Goal: Task Accomplishment & Management: Use online tool/utility

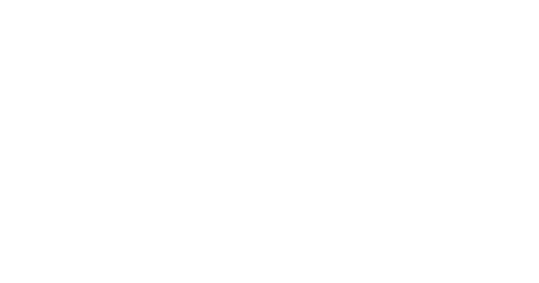
select select "Song"
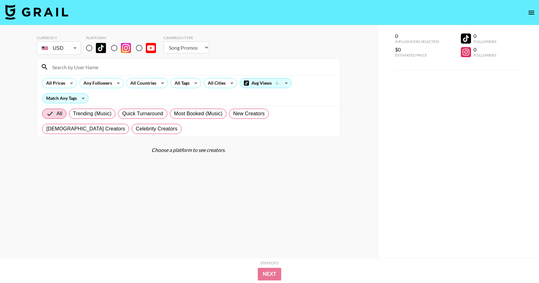
click at [91, 50] on input "radio" at bounding box center [89, 47] width 13 height 13
radio input "true"
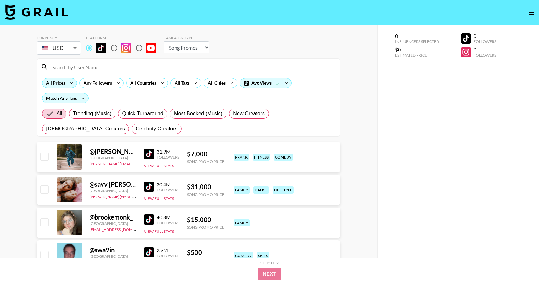
click at [66, 84] on div "All Prices" at bounding box center [54, 82] width 24 height 9
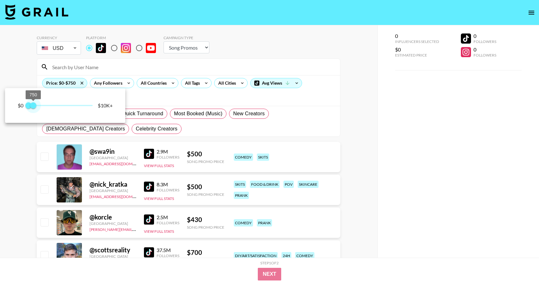
type input "500"
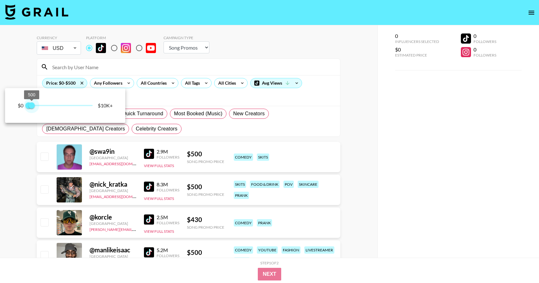
drag, startPoint x: 95, startPoint y: 105, endPoint x: 31, endPoint y: 107, distance: 63.6
click at [31, 107] on span "500" at bounding box center [31, 105] width 6 height 6
click at [27, 76] on div at bounding box center [269, 141] width 539 height 283
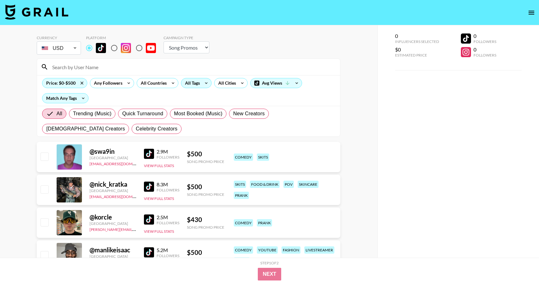
click at [192, 86] on div "All Tags" at bounding box center [191, 82] width 20 height 9
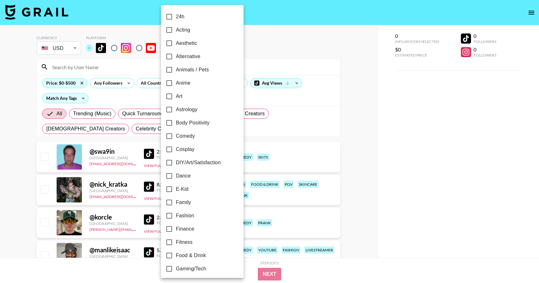
click at [181, 138] on span "Comedy" at bounding box center [185, 136] width 19 height 8
click at [176, 138] on input "Comedy" at bounding box center [169, 136] width 13 height 13
checkbox input "true"
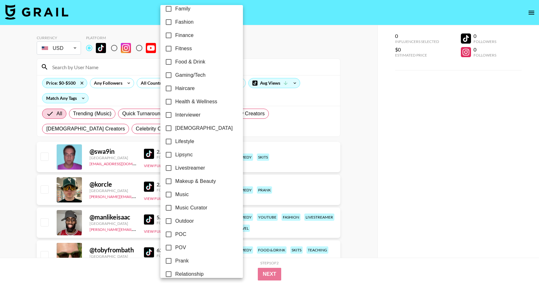
scroll to position [196, 0]
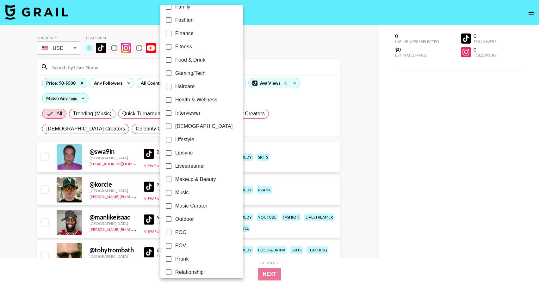
click at [185, 247] on span "POV" at bounding box center [180, 246] width 11 height 8
click at [175, 247] on input "POV" at bounding box center [168, 245] width 13 height 13
checkbox input "true"
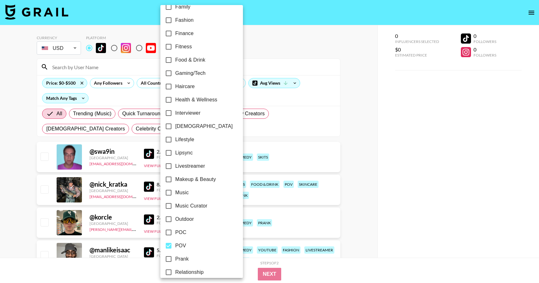
click at [182, 231] on span "POC" at bounding box center [180, 233] width 11 height 8
click at [175, 231] on input "POC" at bounding box center [168, 232] width 13 height 13
checkbox input "true"
click at [343, 172] on div at bounding box center [269, 141] width 539 height 283
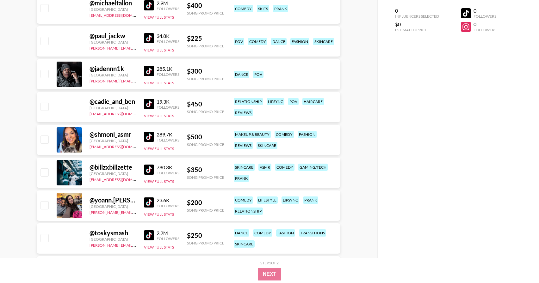
scroll to position [1103, 0]
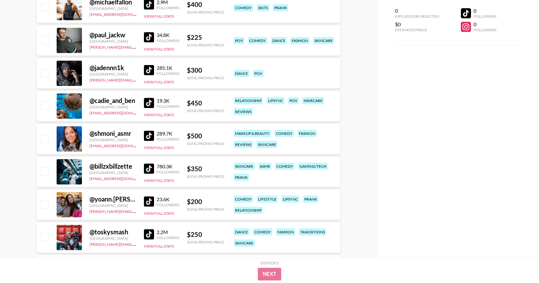
click at [149, 69] on img at bounding box center [149, 70] width 10 height 10
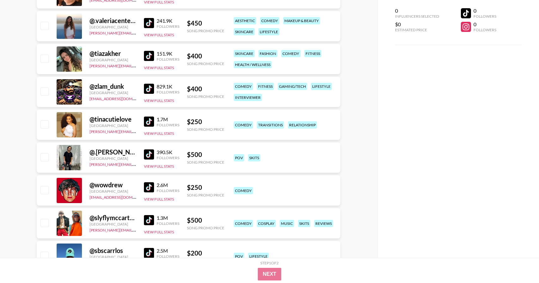
scroll to position [1477, 0]
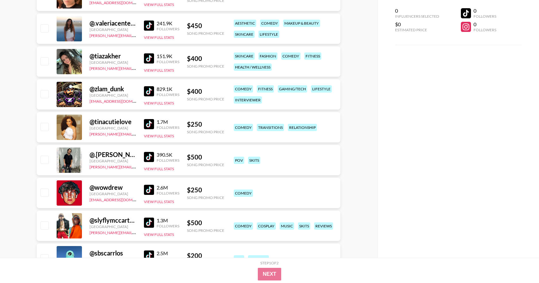
click at [148, 24] on img at bounding box center [149, 26] width 10 height 10
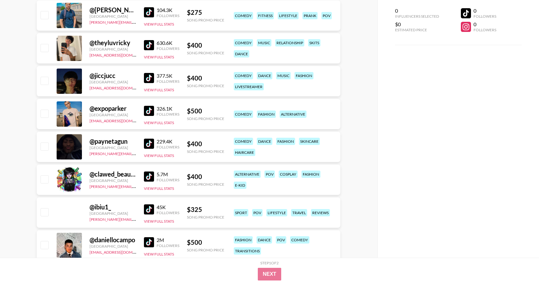
scroll to position [2084, 0]
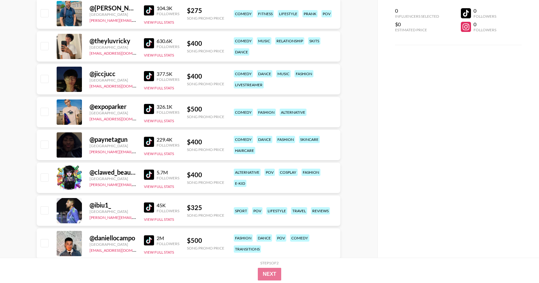
click at [152, 144] on img at bounding box center [149, 142] width 10 height 10
click at [152, 238] on img at bounding box center [149, 241] width 10 height 10
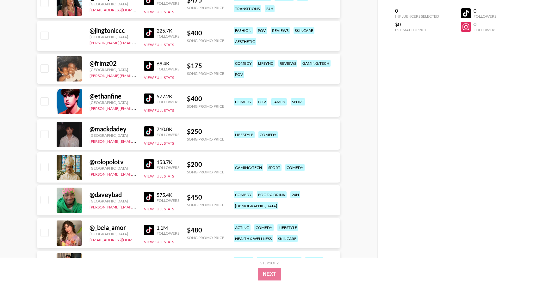
scroll to position [3866, 0]
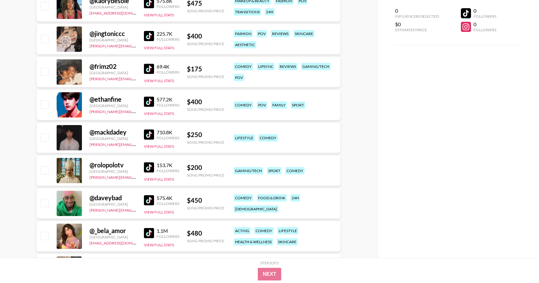
click at [148, 198] on img at bounding box center [149, 200] width 10 height 10
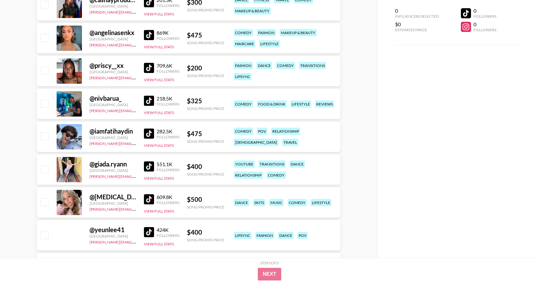
scroll to position [4920, 0]
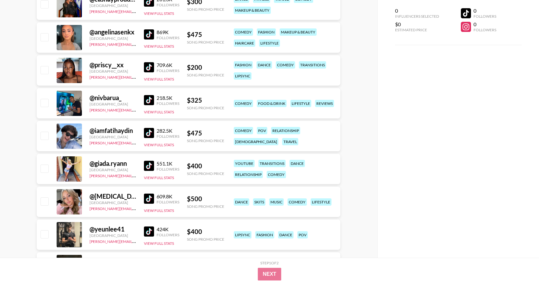
click at [148, 198] on img at bounding box center [149, 199] width 10 height 10
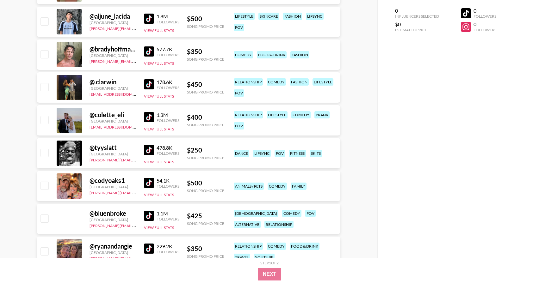
scroll to position [6910, 0]
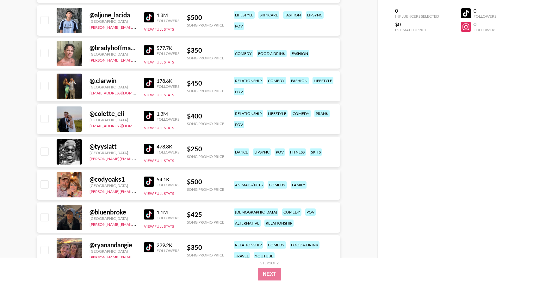
click at [147, 150] on img at bounding box center [149, 149] width 10 height 10
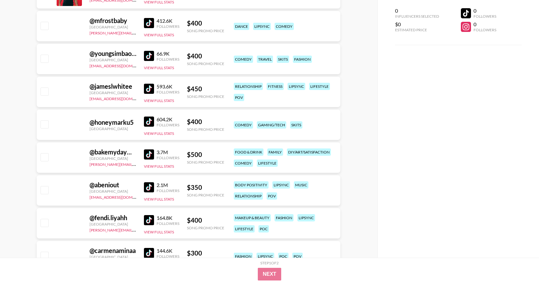
scroll to position [7827, 0]
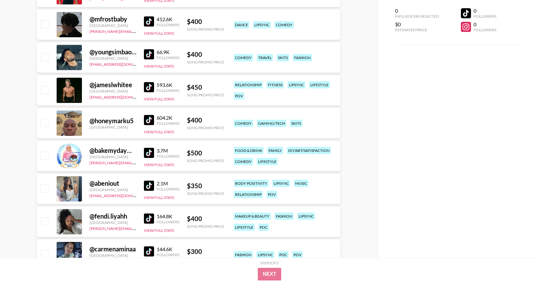
click at [150, 86] on img at bounding box center [149, 87] width 10 height 10
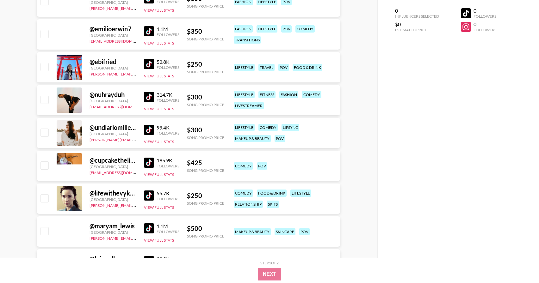
scroll to position [11721, 0]
